Goal: Task Accomplishment & Management: Use online tool/utility

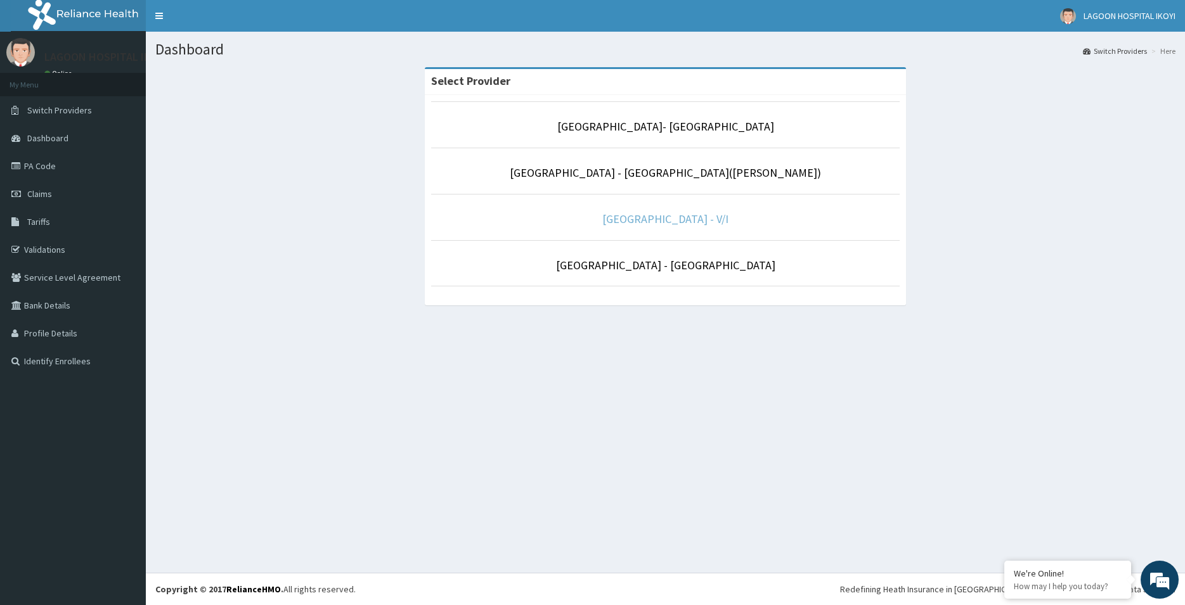
click at [655, 219] on link "[GEOGRAPHIC_DATA] - V/I" at bounding box center [665, 219] width 126 height 15
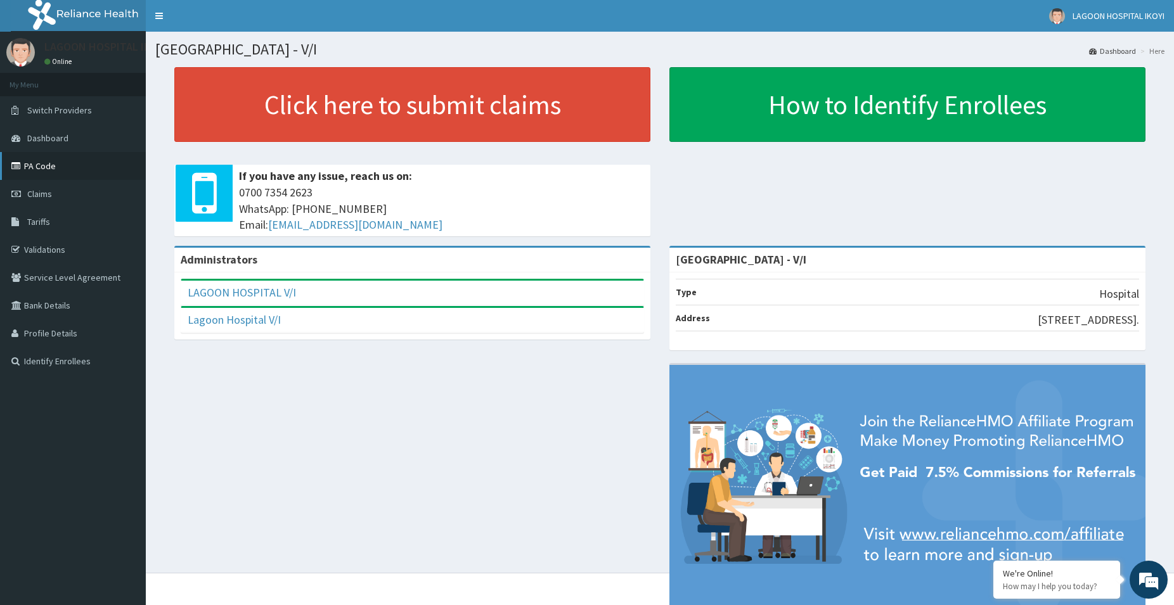
click at [42, 172] on link "PA Code" at bounding box center [73, 166] width 146 height 28
click at [39, 161] on link "PA Code" at bounding box center [73, 166] width 146 height 28
click at [1107, 19] on span "LAGOON HOSPITAL IKOYI" at bounding box center [1118, 15] width 92 height 11
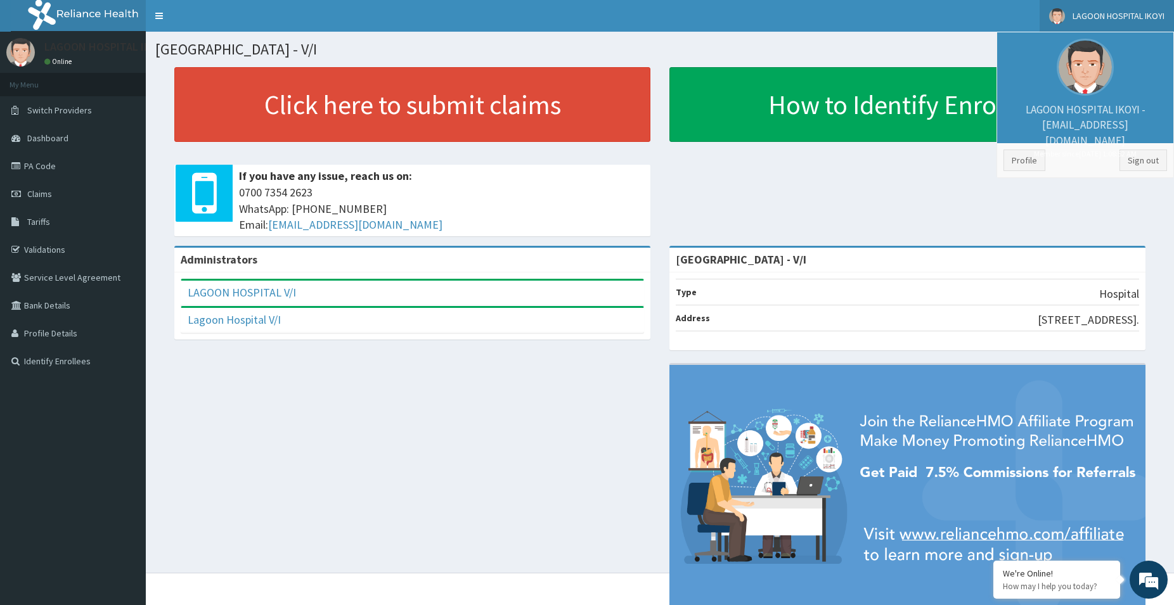
click at [1107, 13] on span "LAGOON HOSPITAL IKOYI" at bounding box center [1118, 15] width 92 height 11
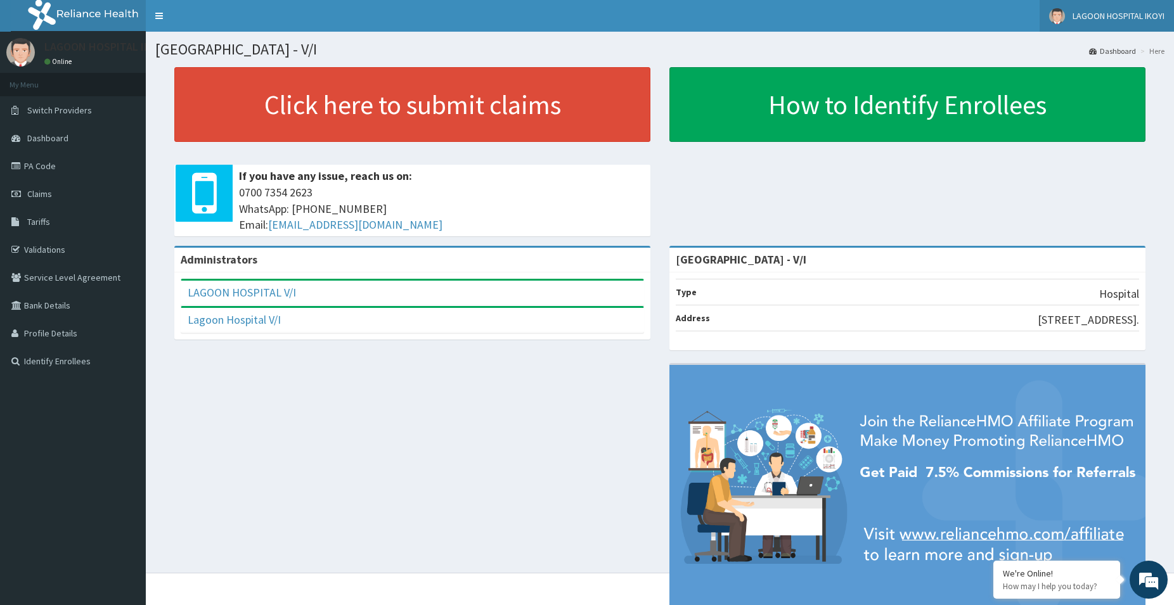
click at [1119, 12] on span "LAGOON HOSPITAL IKOYI" at bounding box center [1118, 15] width 92 height 11
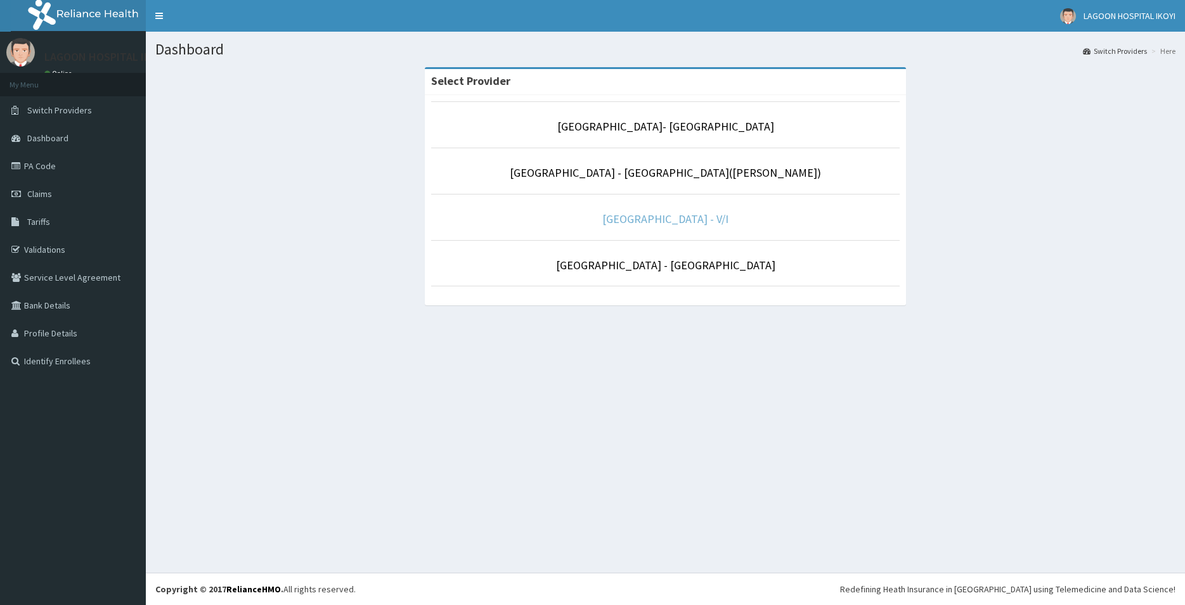
click at [636, 224] on link "[GEOGRAPHIC_DATA] - V/I" at bounding box center [665, 219] width 126 height 15
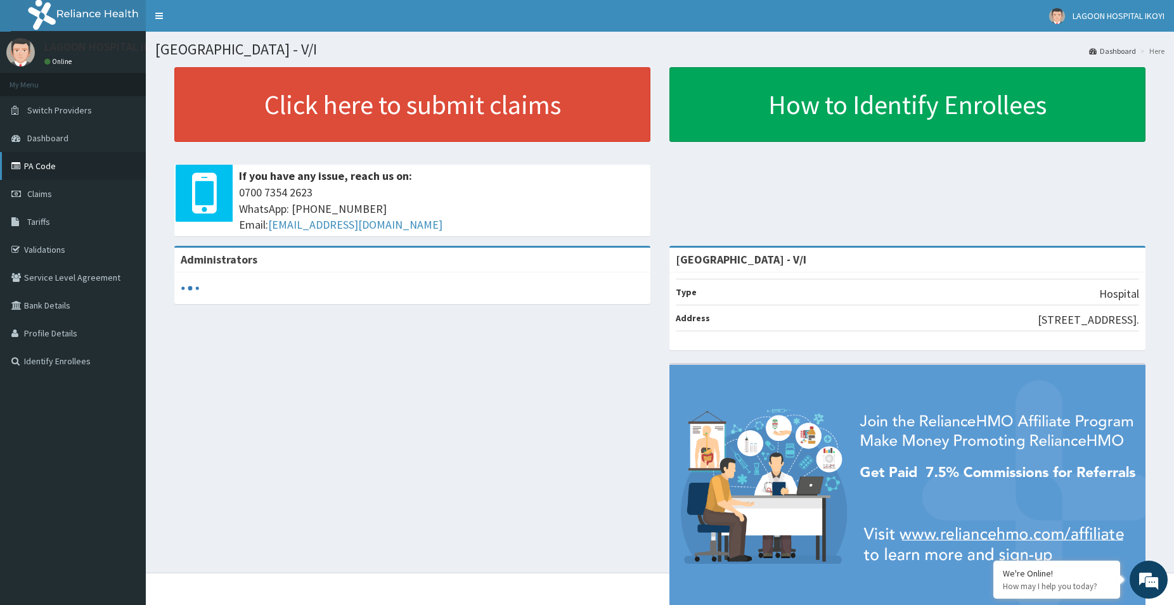
click at [45, 169] on link "PA Code" at bounding box center [73, 166] width 146 height 28
